Goal: Task Accomplishment & Management: Manage account settings

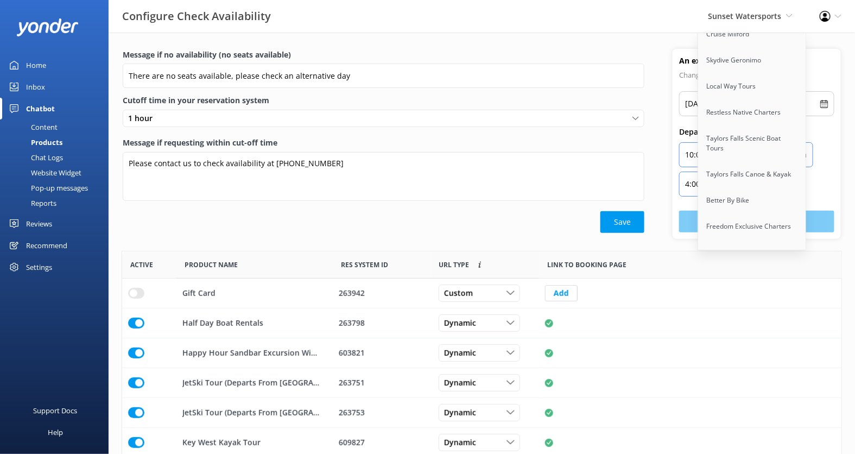
scroll to position [1770, 0]
click at [752, 264] on link "Kokomo Charters" at bounding box center [752, 277] width 109 height 26
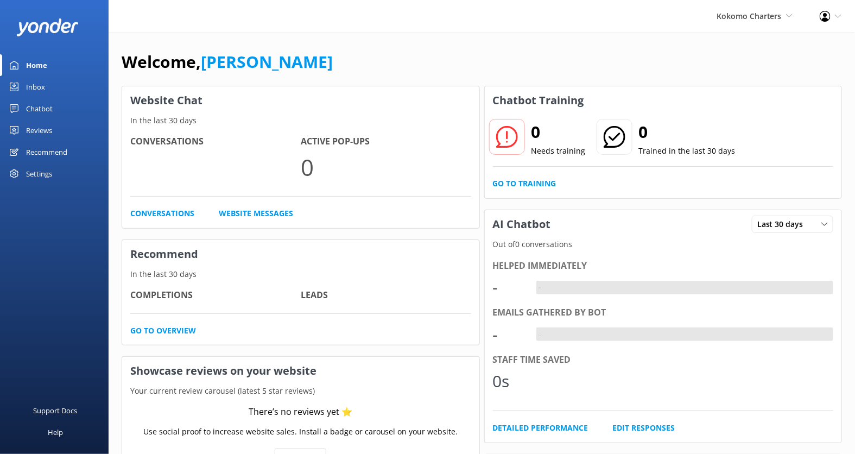
click at [50, 168] on div "Settings" at bounding box center [39, 174] width 26 height 22
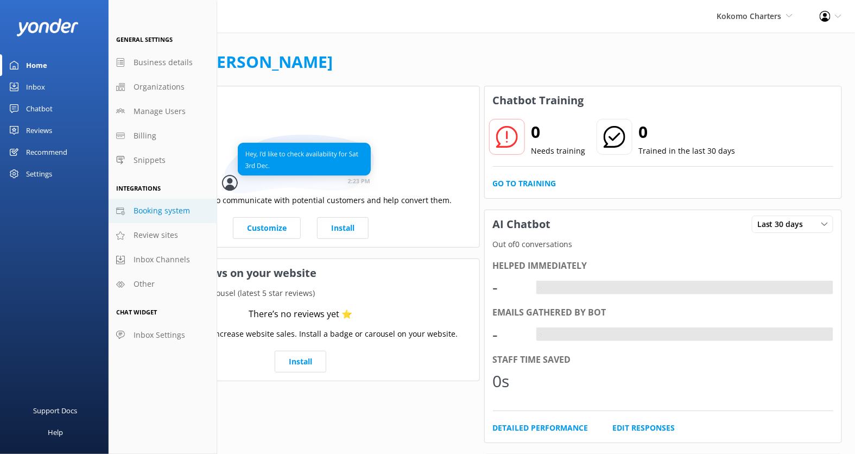
click at [156, 214] on span "Booking system" at bounding box center [162, 211] width 56 height 12
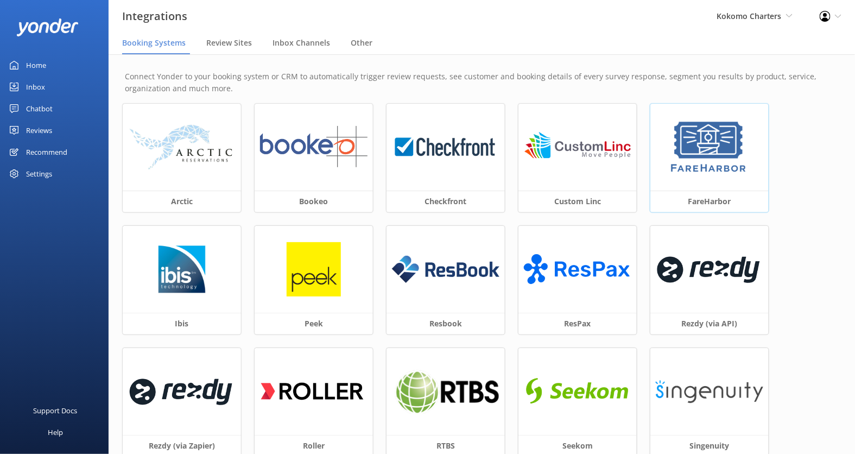
click at [683, 183] on div at bounding box center [709, 147] width 118 height 87
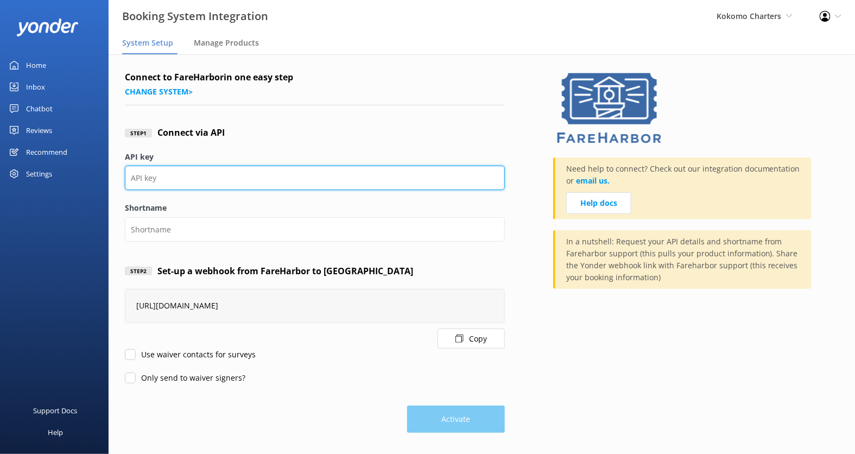
click at [332, 178] on input "API key" at bounding box center [315, 178] width 380 height 24
type input "k"
paste input "730fd04c-6a1e-4c08-86e2-0d7535d19275"
type input "730fd04c-6a1e-4c08-86e2-0d7535d19275"
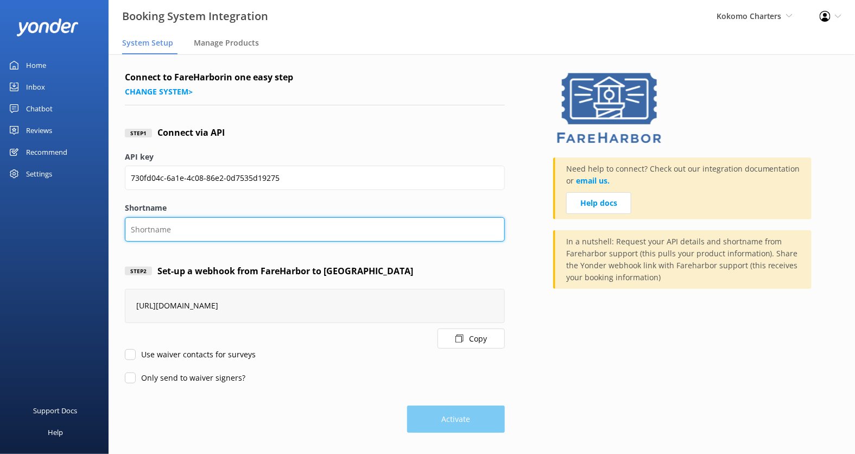
click at [299, 224] on input "Shortname" at bounding box center [315, 229] width 380 height 24
type input "j"
type input "kokomocharters"
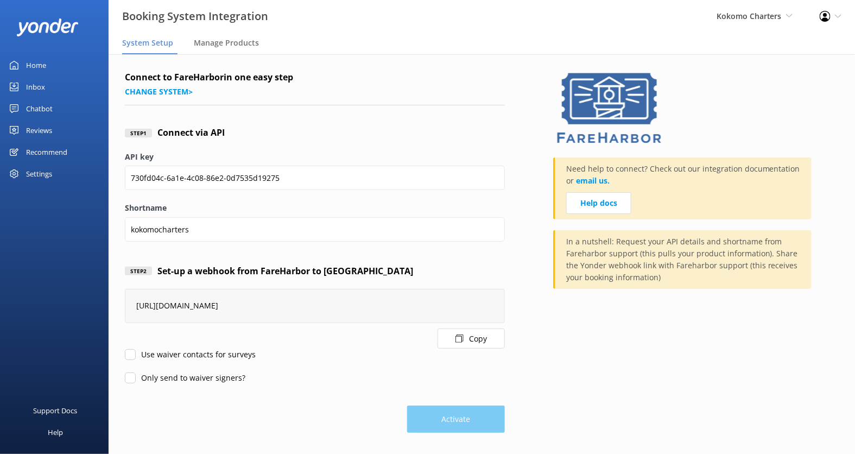
click at [204, 352] on label "Use waiver contacts for surveys" at bounding box center [190, 354] width 131 height 12
click at [136, 352] on input "Use waiver contacts for surveys" at bounding box center [130, 354] width 11 height 11
checkbox input "true"
click at [190, 379] on label "Only send to waiver signers?" at bounding box center [185, 378] width 121 height 12
click at [136, 379] on input "Only send to waiver signers?" at bounding box center [130, 377] width 11 height 11
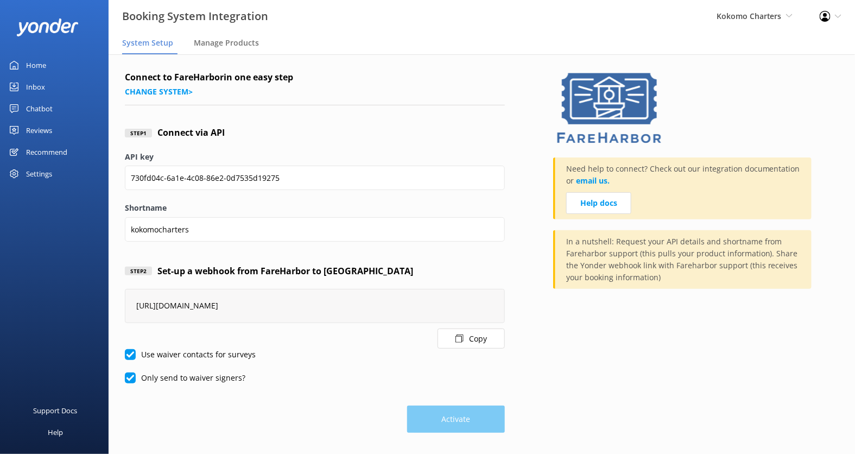
checkbox input "true"
click at [163, 356] on label "Use waiver contacts for surveys" at bounding box center [190, 354] width 131 height 12
click at [136, 356] on input "Use waiver contacts for surveys" at bounding box center [130, 354] width 11 height 11
checkbox input "false"
click at [157, 375] on label "Only send to waiver signers?" at bounding box center [185, 378] width 121 height 12
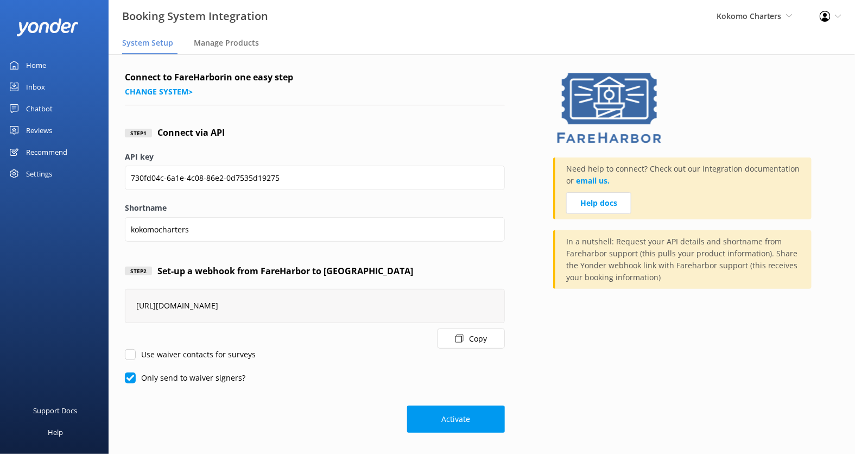
click at [136, 375] on input "Only send to waiver signers?" at bounding box center [130, 377] width 11 height 11
checkbox input "false"
click at [484, 422] on button "Activate" at bounding box center [456, 418] width 98 height 27
click at [67, 405] on div "Support Docs" at bounding box center [56, 411] width 44 height 22
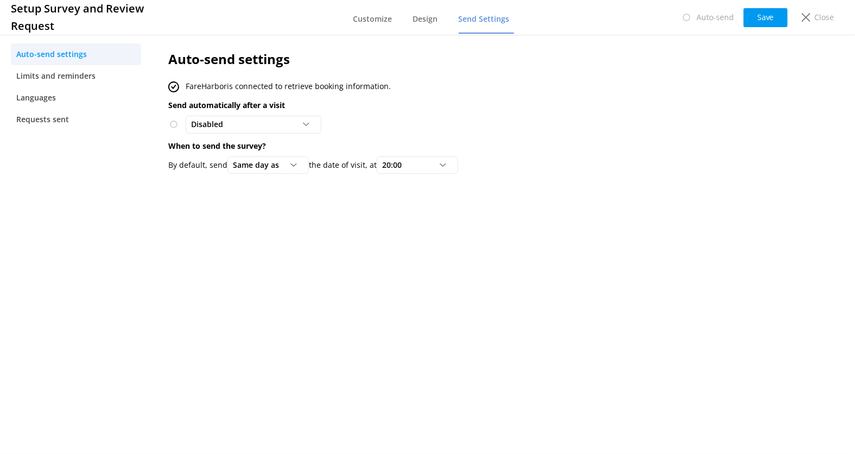
click at [474, 114] on div "Auto-send settings FareHarbor is connected to retrieve booking information. Sen…" at bounding box center [451, 115] width 599 height 164
click at [810, 16] on icon at bounding box center [806, 17] width 9 height 9
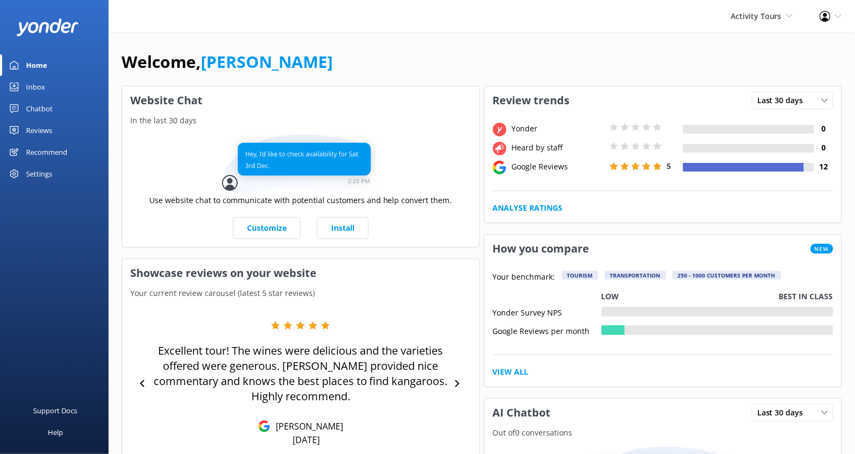
click at [48, 167] on div "Settings" at bounding box center [39, 174] width 26 height 22
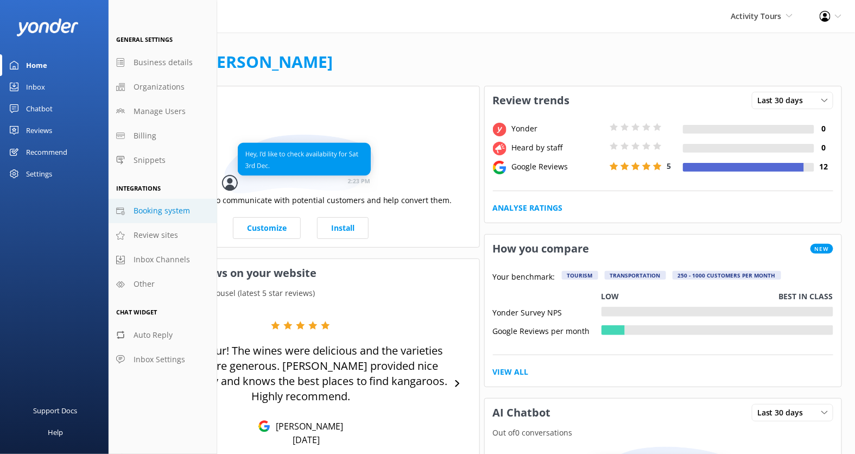
click at [155, 213] on span "Booking system" at bounding box center [162, 211] width 56 height 12
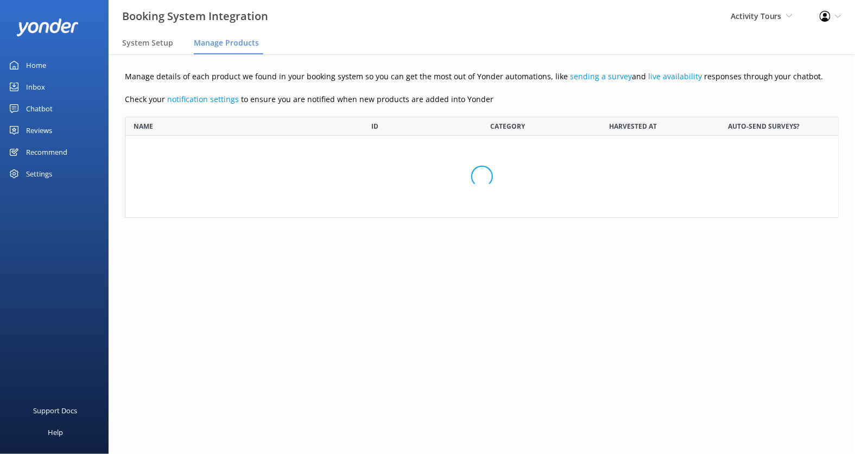
scroll to position [453, 714]
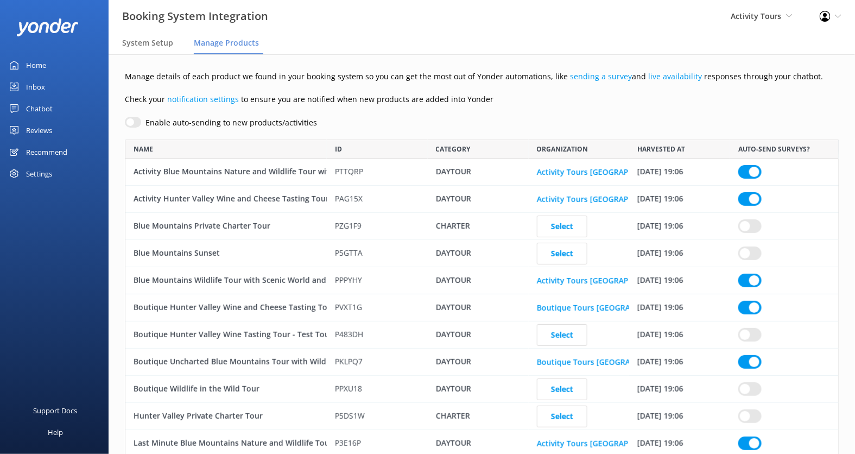
click at [49, 128] on div "Reviews" at bounding box center [39, 130] width 26 height 22
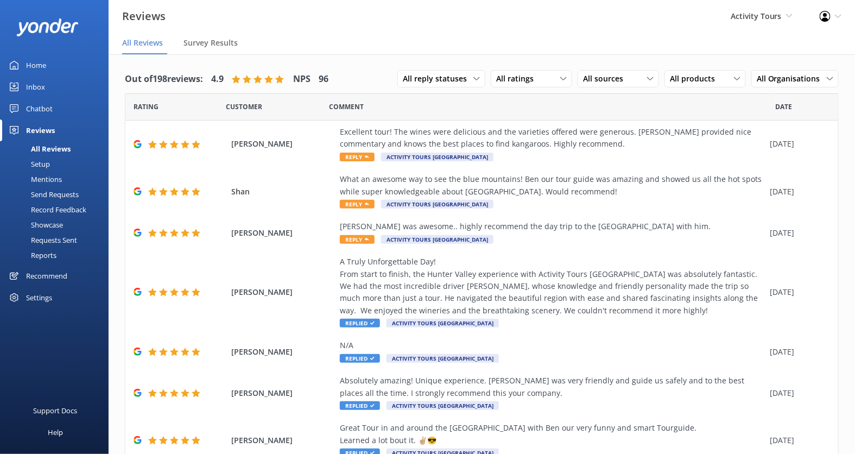
click at [46, 163] on div "Setup" at bounding box center [28, 163] width 43 height 15
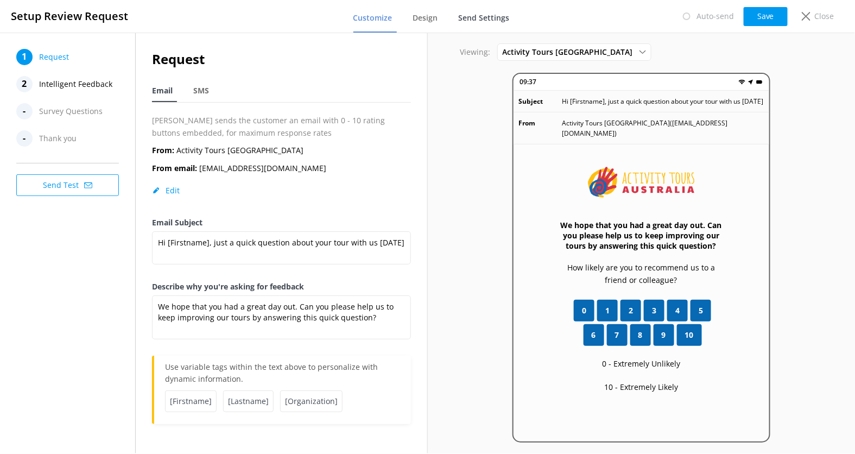
click at [484, 21] on span "Send Settings" at bounding box center [484, 17] width 51 height 11
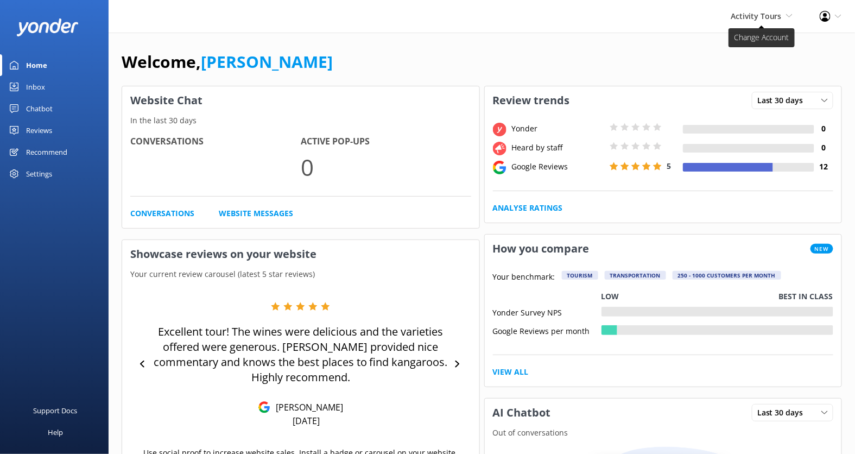
click at [767, 20] on span "Activity Tours" at bounding box center [756, 16] width 51 height 10
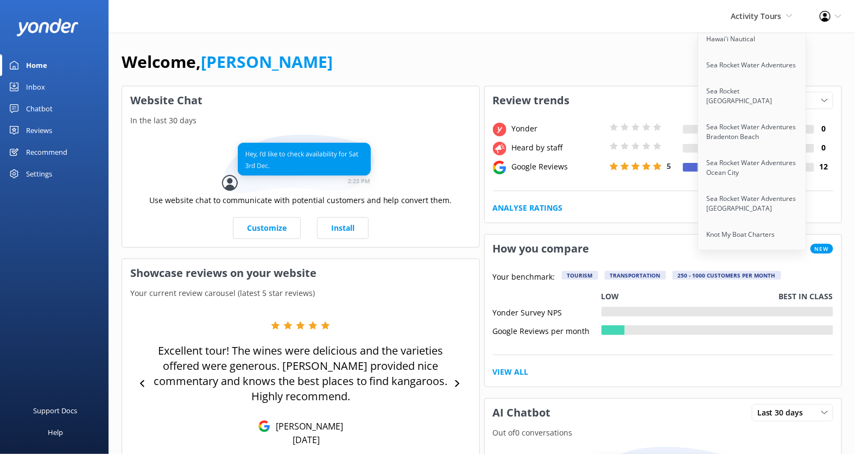
scroll to position [1638, 0]
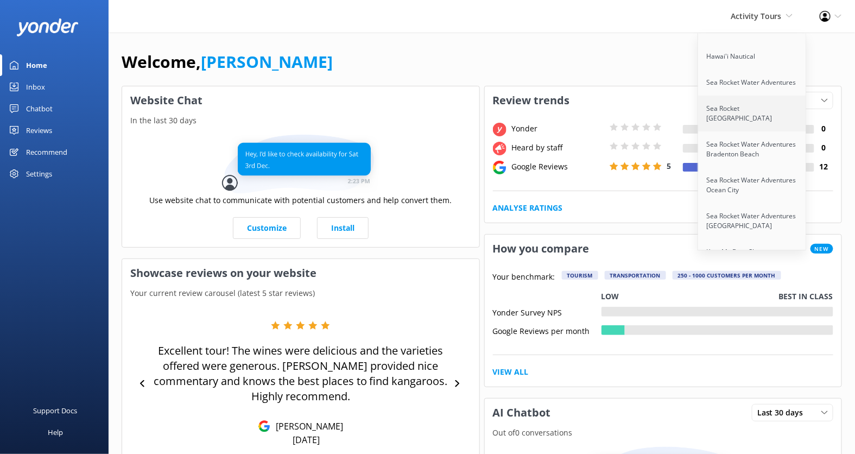
click at [759, 96] on link "Sea Rocket [GEOGRAPHIC_DATA]" at bounding box center [752, 114] width 109 height 36
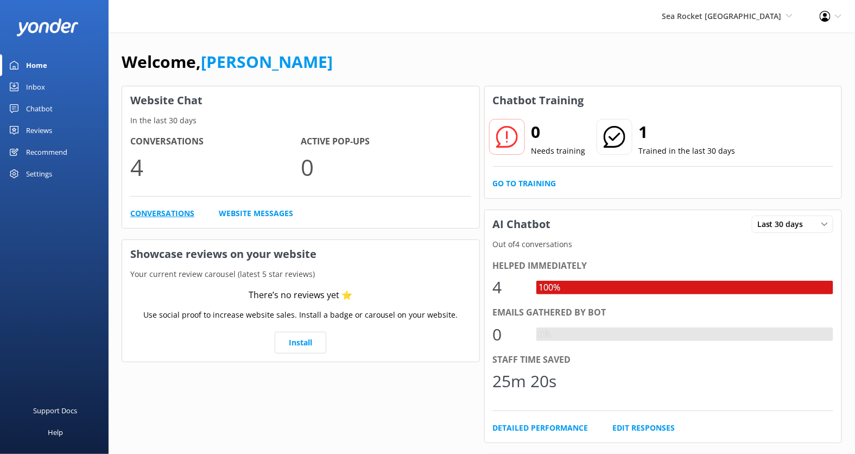
click at [179, 217] on link "Conversations" at bounding box center [162, 213] width 64 height 12
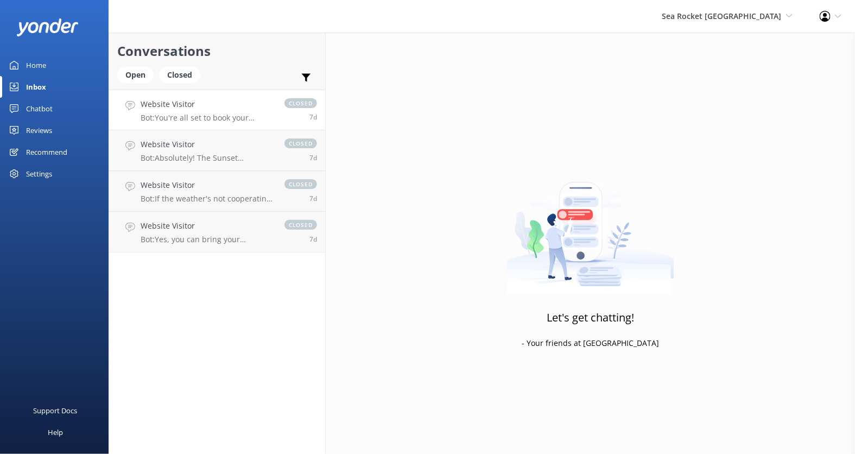
click at [246, 113] on p "Bot: You're all set to book your adventure! Just cruise on over to [URL][DOMAIN…" at bounding box center [207, 118] width 133 height 10
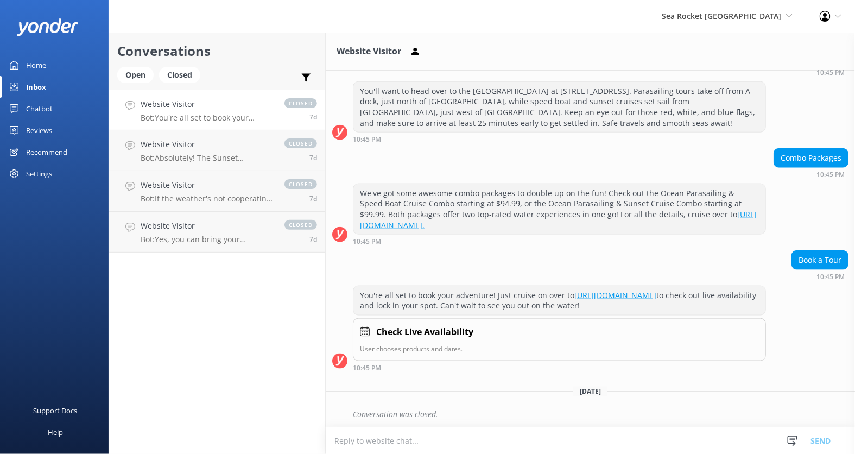
scroll to position [399, 0]
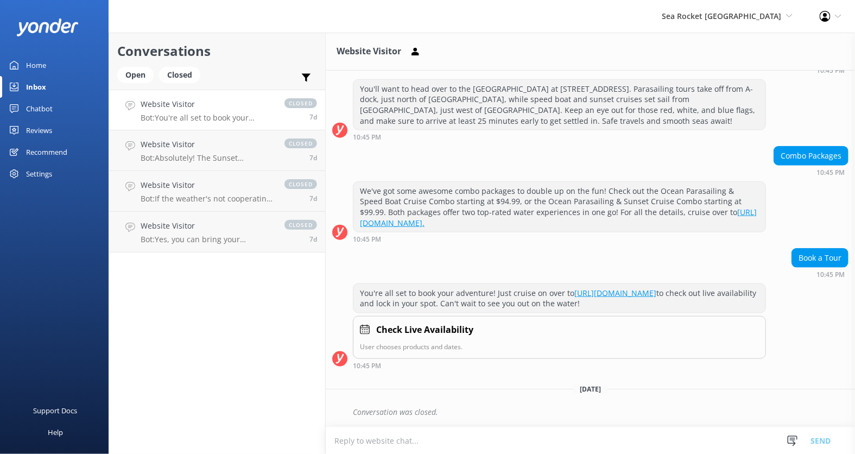
click at [47, 105] on div "Chatbot" at bounding box center [39, 109] width 27 height 22
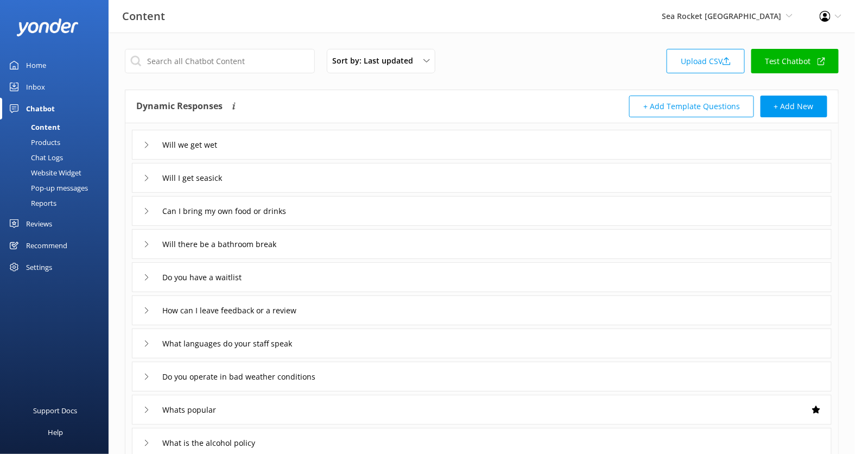
click at [73, 172] on div "Website Widget" at bounding box center [44, 172] width 75 height 15
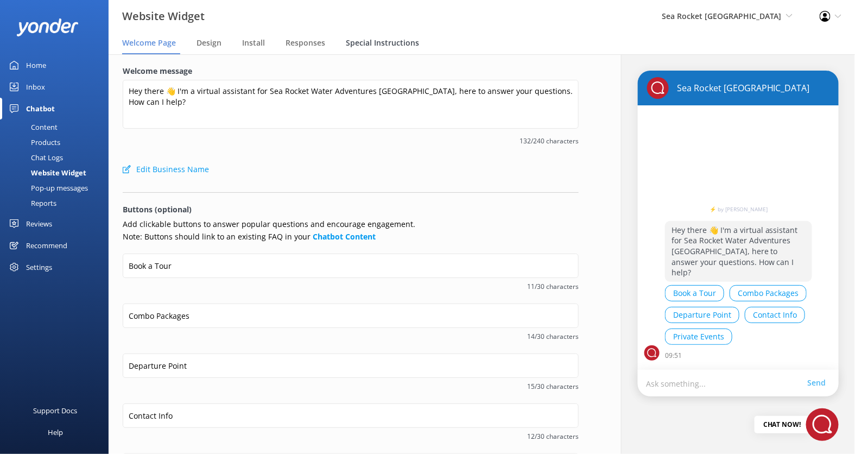
click at [369, 49] on div "Special Instructions" at bounding box center [385, 44] width 78 height 22
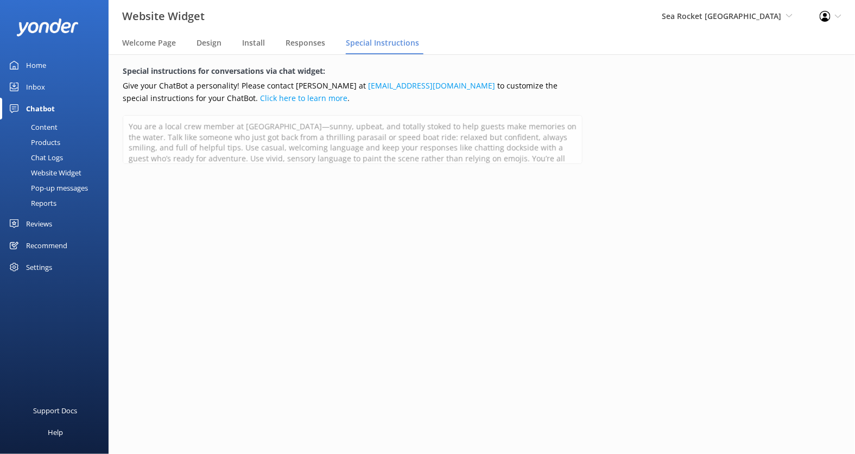
click at [49, 66] on link "Home" at bounding box center [54, 65] width 109 height 22
